Goal: Information Seeking & Learning: Stay updated

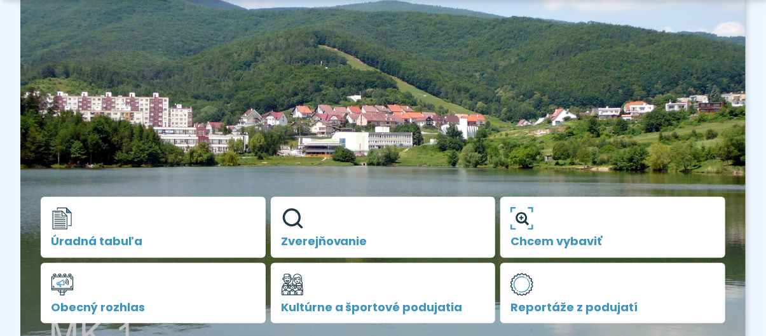
scroll to position [254, 0]
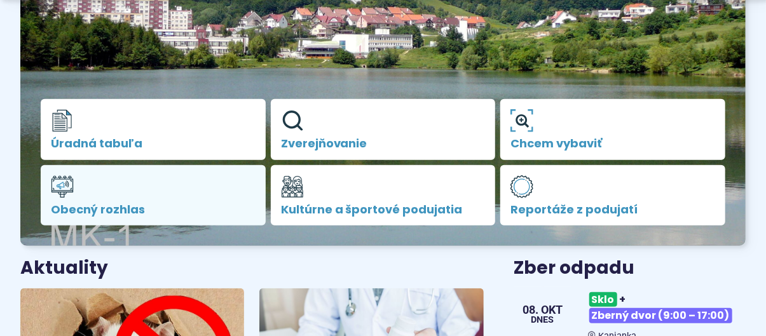
click at [118, 205] on span "Obecný rozhlas" at bounding box center [153, 209] width 205 height 13
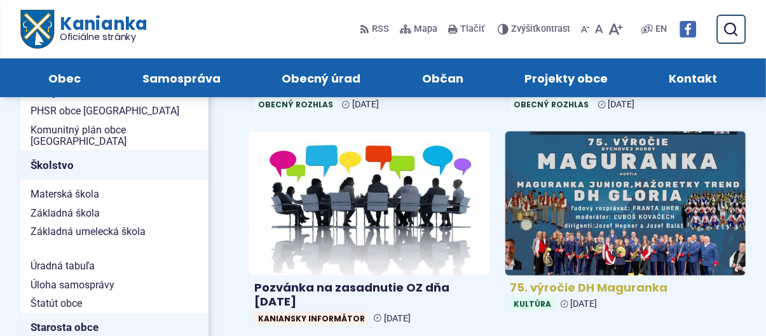
scroll to position [509, 0]
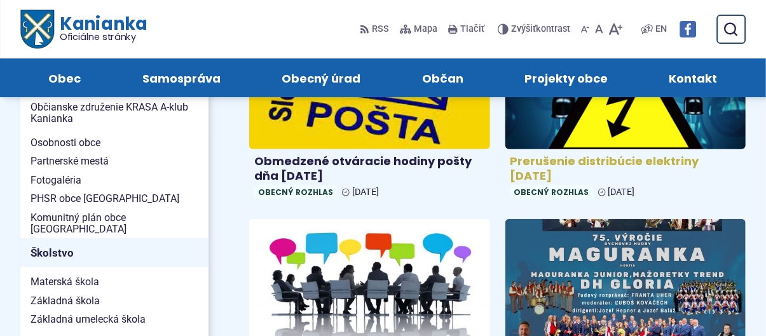
click at [611, 160] on h4 "Prerušenie distribúcie elektriny [DATE]" at bounding box center [625, 168] width 231 height 29
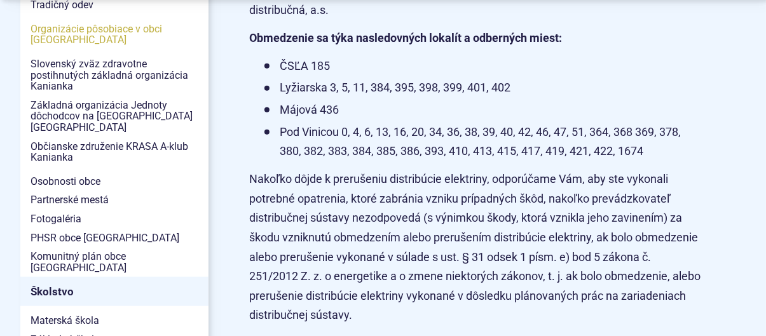
scroll to position [509, 0]
